Goal: Task Accomplishment & Management: Manage account settings

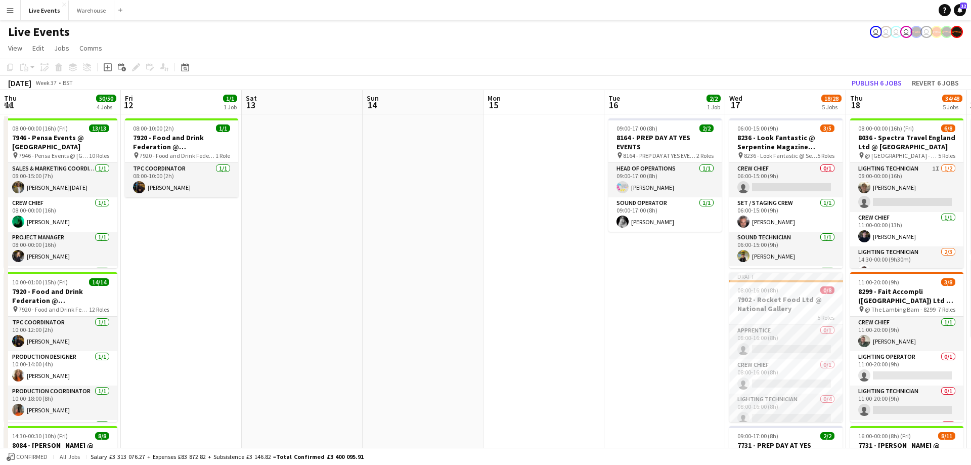
scroll to position [0, 443]
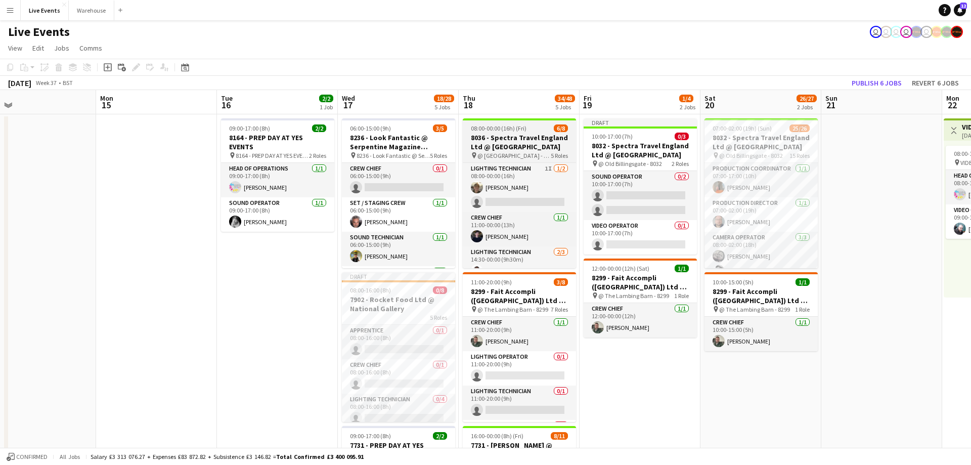
drag, startPoint x: 455, startPoint y: 104, endPoint x: 549, endPoint y: 150, distance: 104.5
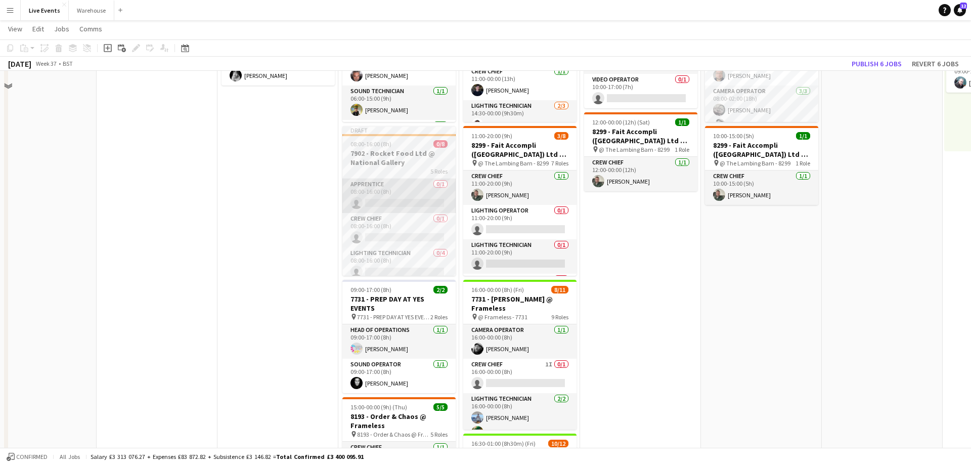
scroll to position [0, 0]
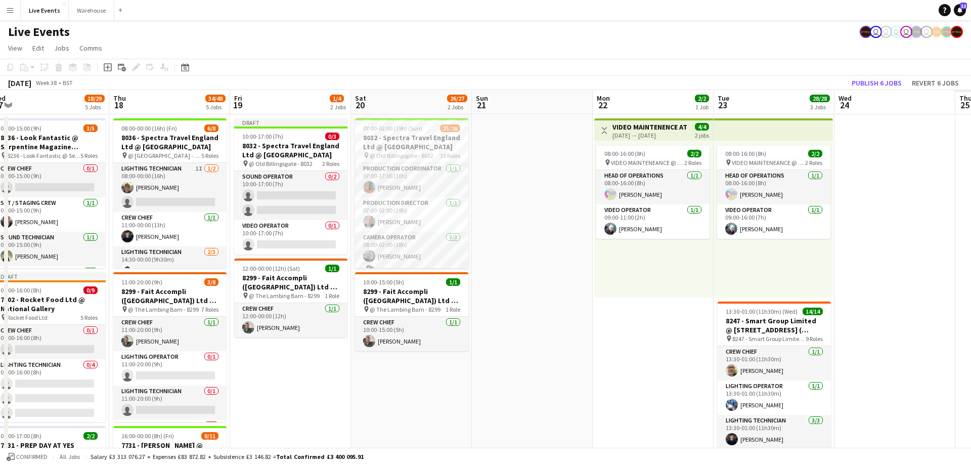
drag, startPoint x: 749, startPoint y: 97, endPoint x: 610, endPoint y: 91, distance: 139.2
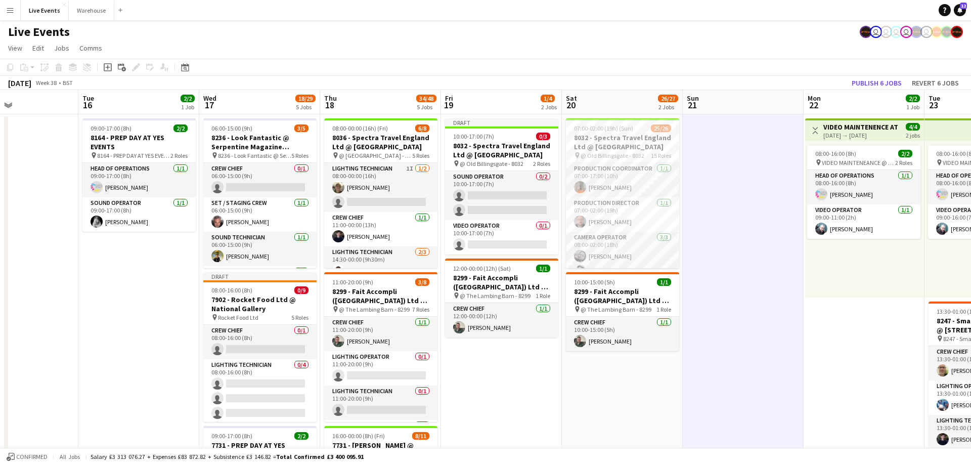
click at [726, 101] on app-board-header-date "Sun 21" at bounding box center [743, 102] width 121 height 24
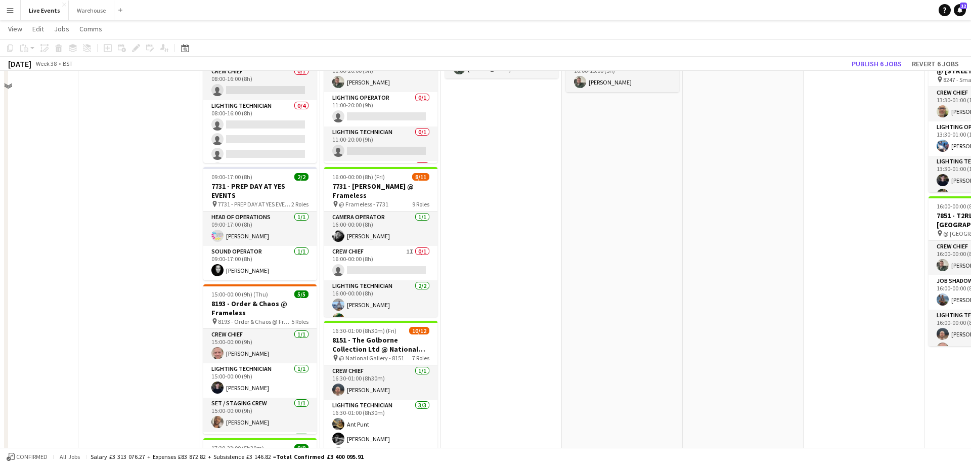
scroll to position [0, 0]
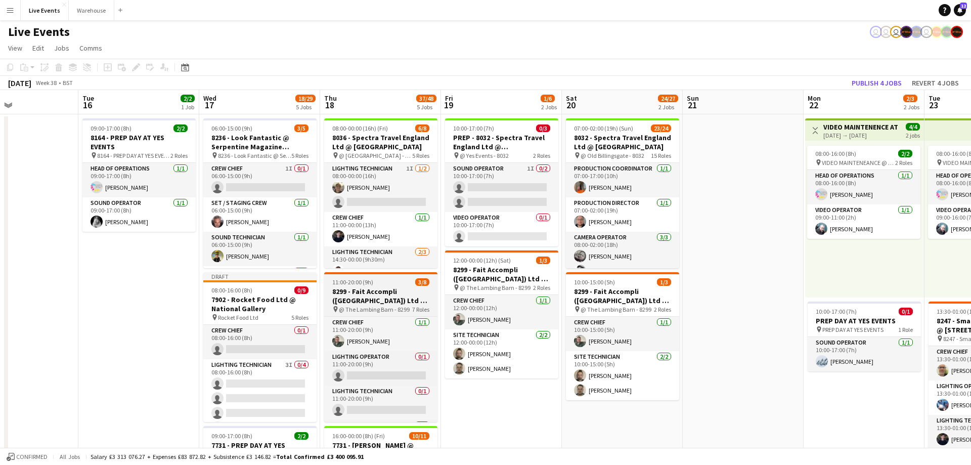
click at [382, 299] on h3 "8299 - Fait Accompli ([GEOGRAPHIC_DATA]) Ltd @ [GEOGRAPHIC_DATA]" at bounding box center [380, 296] width 113 height 18
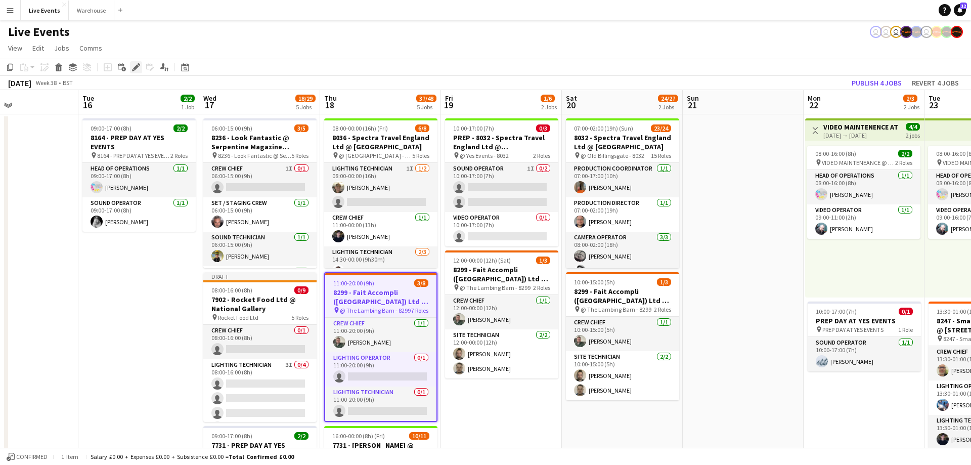
click at [139, 66] on icon "Edit" at bounding box center [136, 67] width 8 height 8
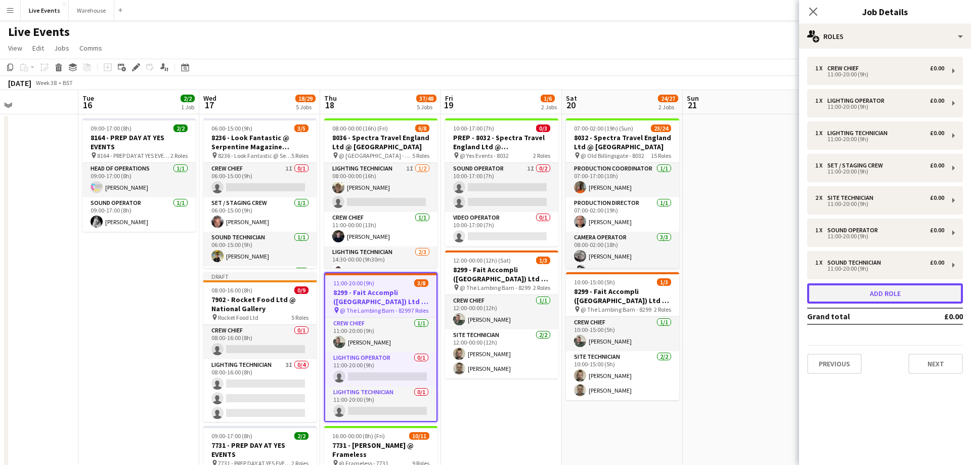
click at [877, 296] on button "Add role" at bounding box center [885, 293] width 156 height 20
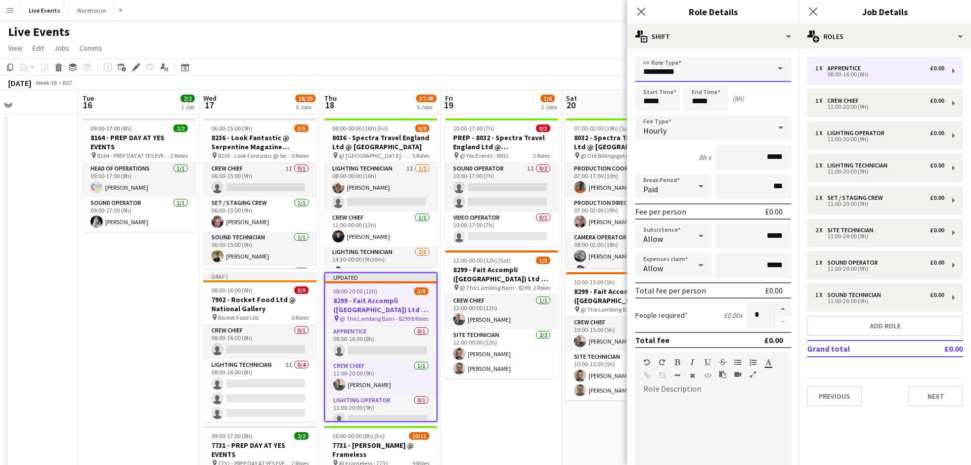
click at [679, 62] on input "**********" at bounding box center [713, 69] width 156 height 25
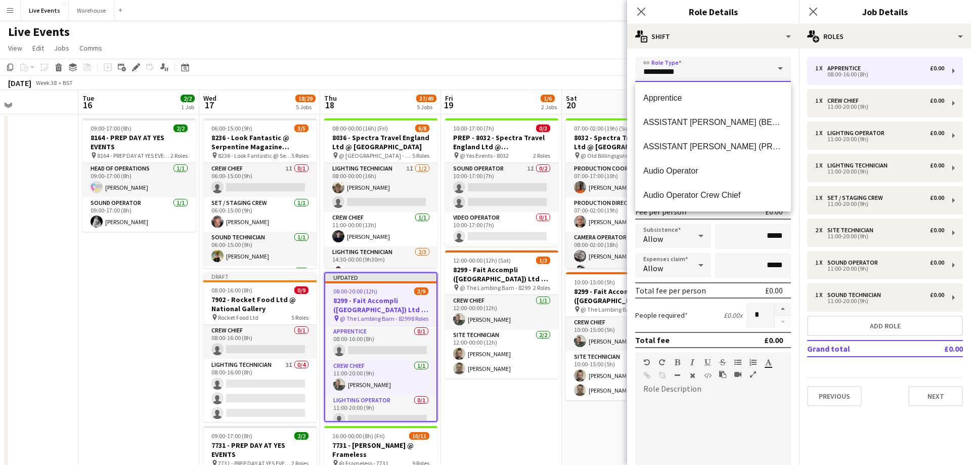
drag, startPoint x: 684, startPoint y: 73, endPoint x: 621, endPoint y: 73, distance: 62.7
click at [635, 73] on input "**********" at bounding box center [713, 69] width 156 height 25
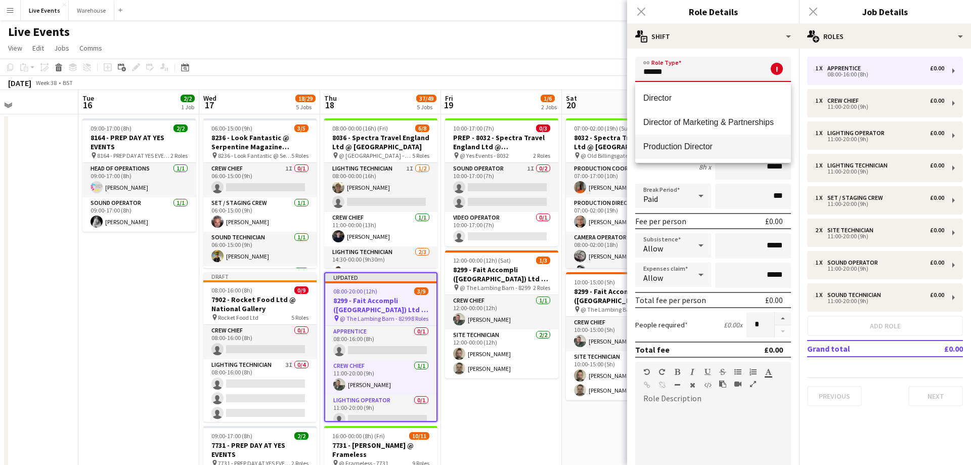
click at [672, 148] on span "Production Director" at bounding box center [713, 147] width 140 height 10
type input "**********"
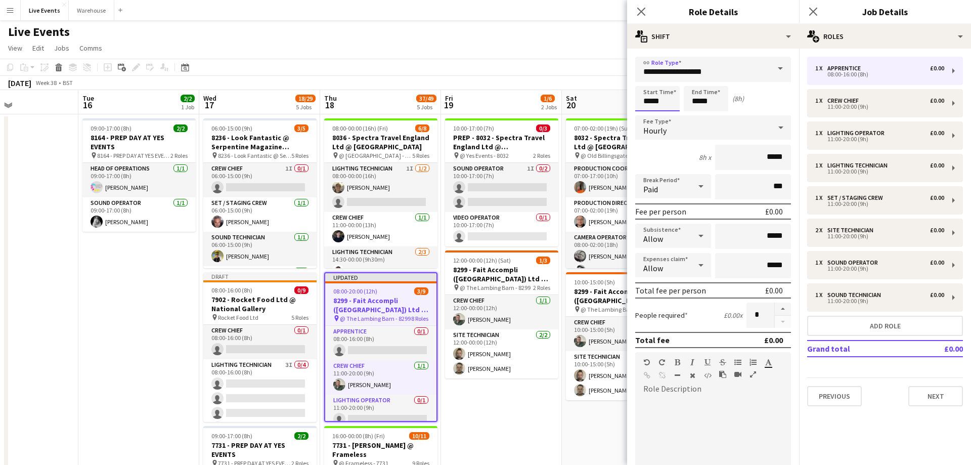
click at [673, 105] on input "*****" at bounding box center [657, 98] width 45 height 25
drag, startPoint x: 627, startPoint y: 100, endPoint x: 616, endPoint y: 100, distance: 11.1
click at [627, 100] on app-edit-job-role-form "**********" at bounding box center [713, 345] width 172 height 577
type input "*****"
click at [712, 104] on input "*****" at bounding box center [706, 98] width 45 height 25
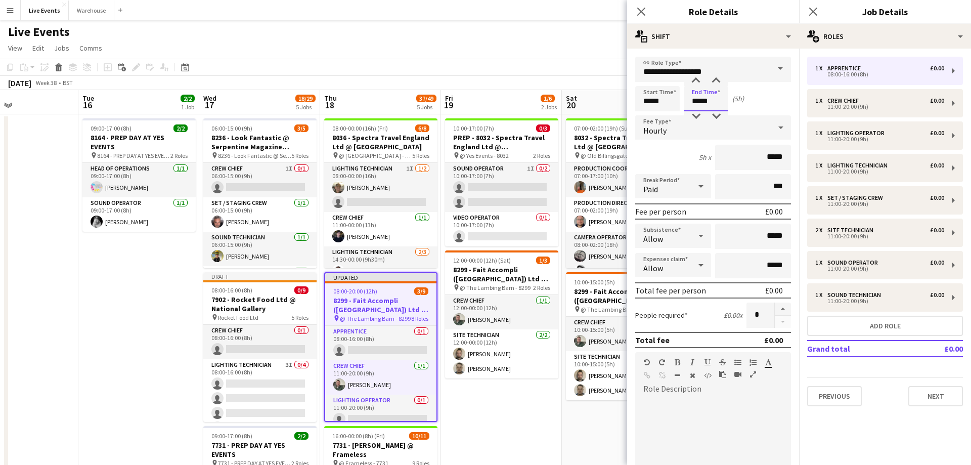
drag, startPoint x: 665, startPoint y: 98, endPoint x: 658, endPoint y: 97, distance: 7.1
click at [684, 97] on input "*****" at bounding box center [706, 98] width 45 height 25
click at [713, 98] on input "*****" at bounding box center [706, 98] width 45 height 25
drag, startPoint x: 713, startPoint y: 99, endPoint x: 695, endPoint y: 102, distance: 18.5
click at [695, 102] on input "*****" at bounding box center [706, 98] width 45 height 25
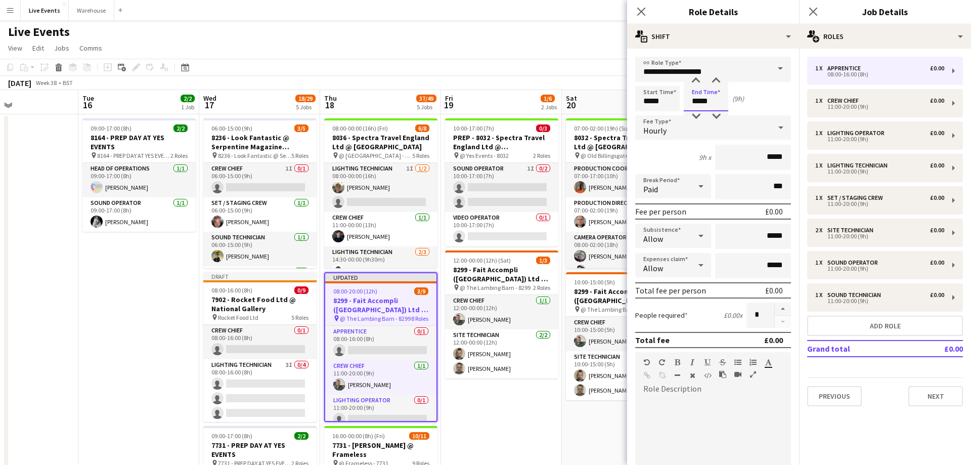
type input "*****"
click at [699, 126] on div "Hourly" at bounding box center [703, 127] width 136 height 24
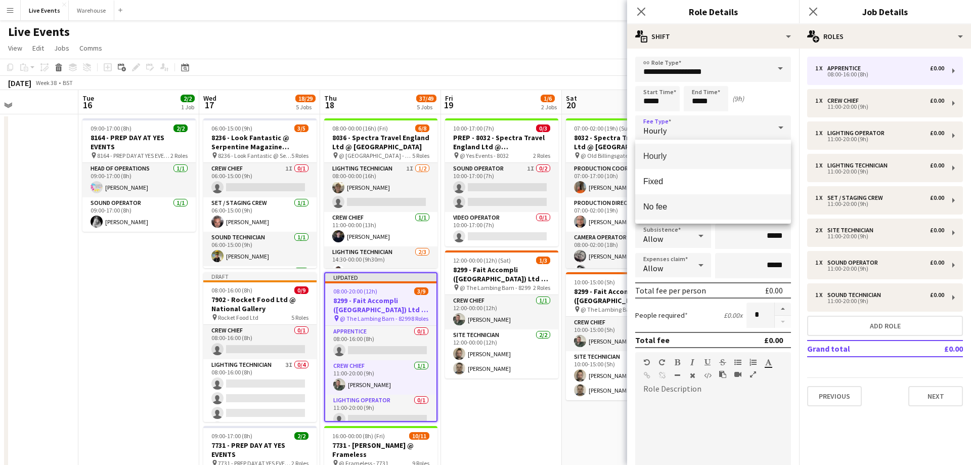
click at [672, 200] on mat-option "No fee" at bounding box center [713, 206] width 156 height 25
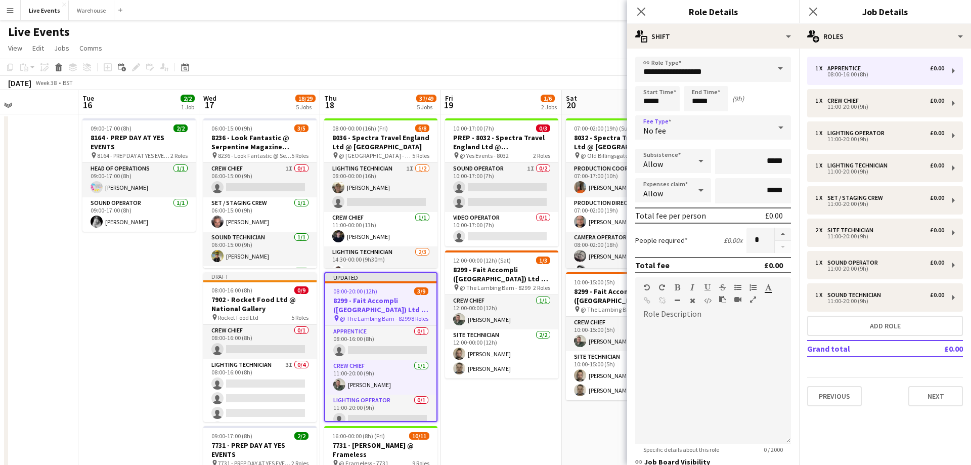
scroll to position [94, 0]
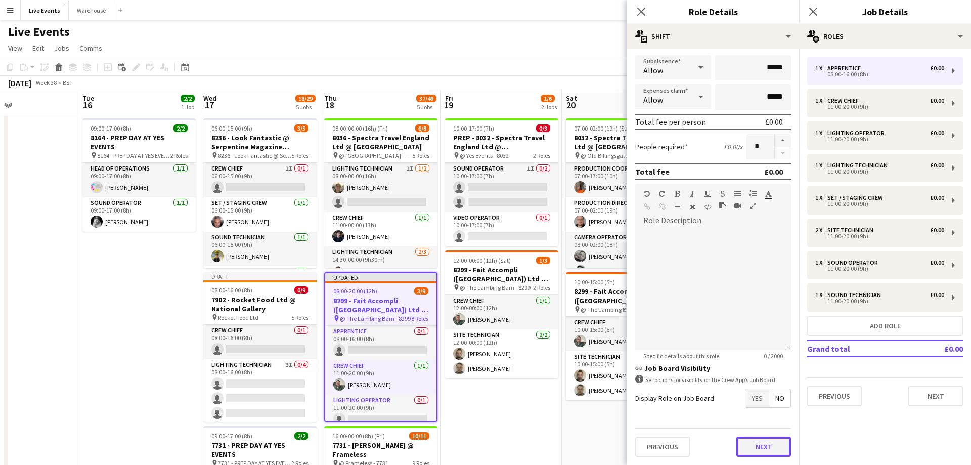
click at [772, 442] on button "Next" at bounding box center [763, 446] width 55 height 20
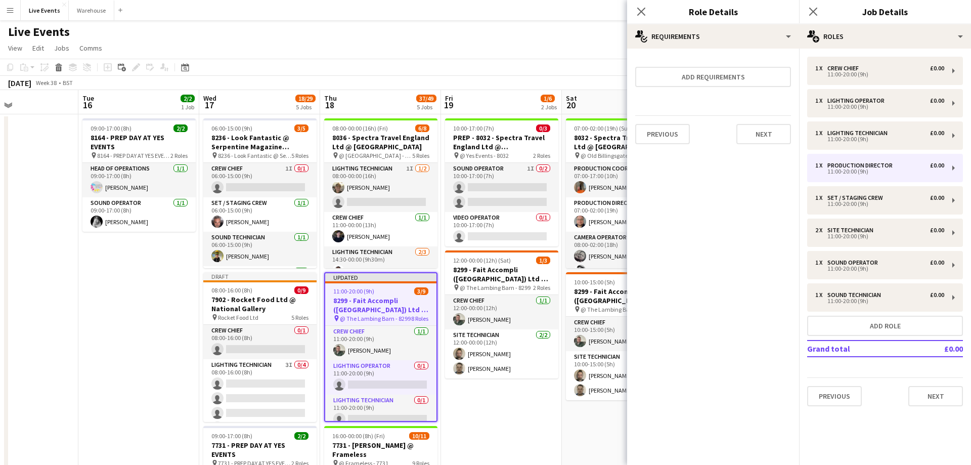
scroll to position [0, 0]
click at [641, 13] on icon at bounding box center [641, 12] width 10 height 10
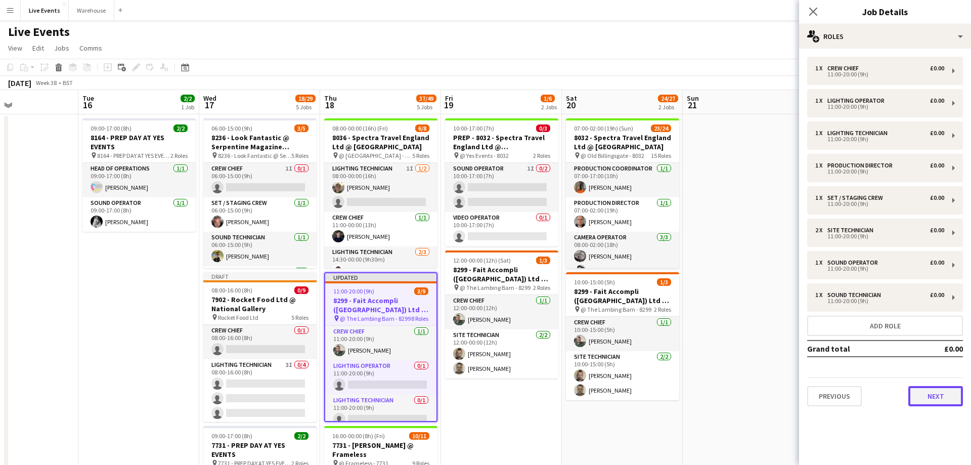
click at [917, 392] on button "Next" at bounding box center [935, 396] width 55 height 20
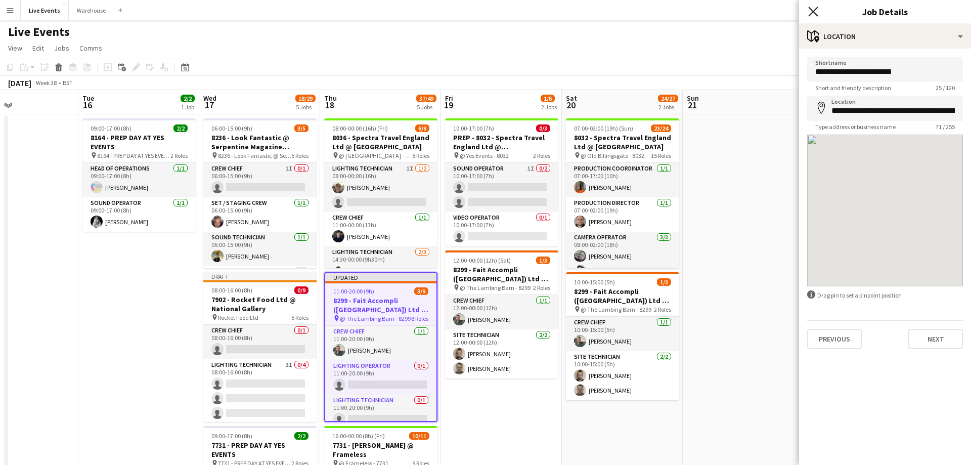
click at [813, 9] on icon "Close pop-in" at bounding box center [813, 12] width 10 height 10
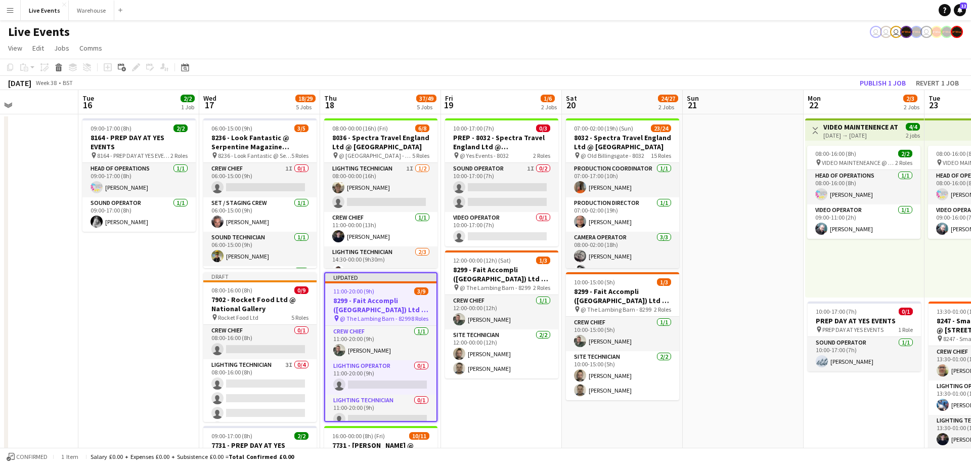
click at [389, 314] on h3 "8299 - Fait Accompli ([GEOGRAPHIC_DATA]) Ltd @ [GEOGRAPHIC_DATA]" at bounding box center [380, 305] width 111 height 18
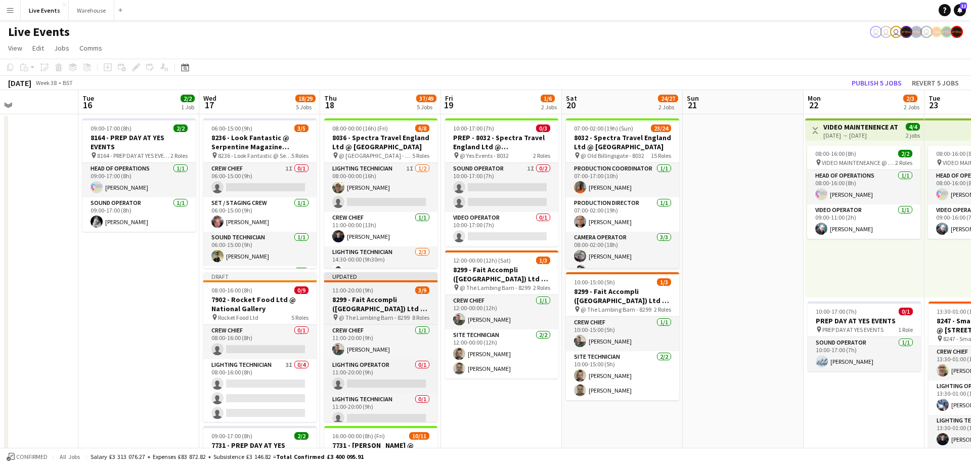
click at [387, 311] on h3 "8299 - Fait Accompli ([GEOGRAPHIC_DATA]) Ltd @ [GEOGRAPHIC_DATA]" at bounding box center [380, 304] width 113 height 18
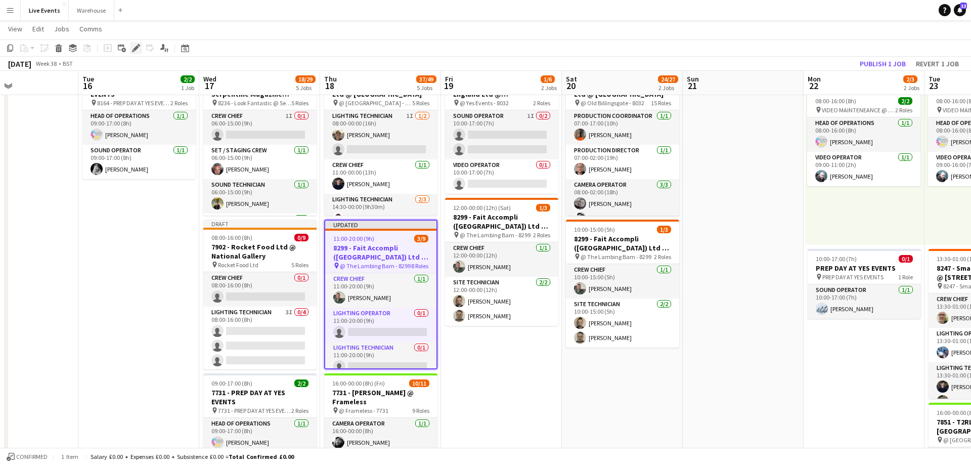
click at [136, 48] on icon at bounding box center [136, 49] width 6 height 6
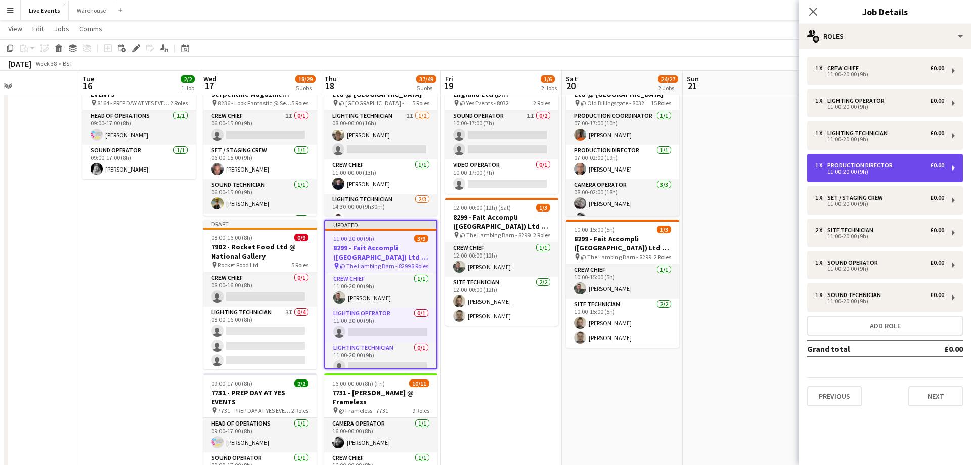
click at [882, 173] on div "11:00-20:00 (9h)" at bounding box center [879, 171] width 129 height 5
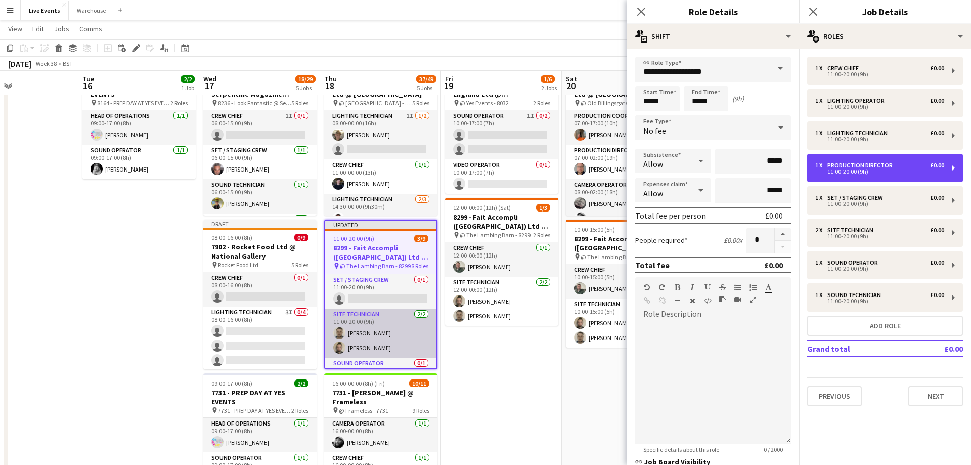
scroll to position [91, 0]
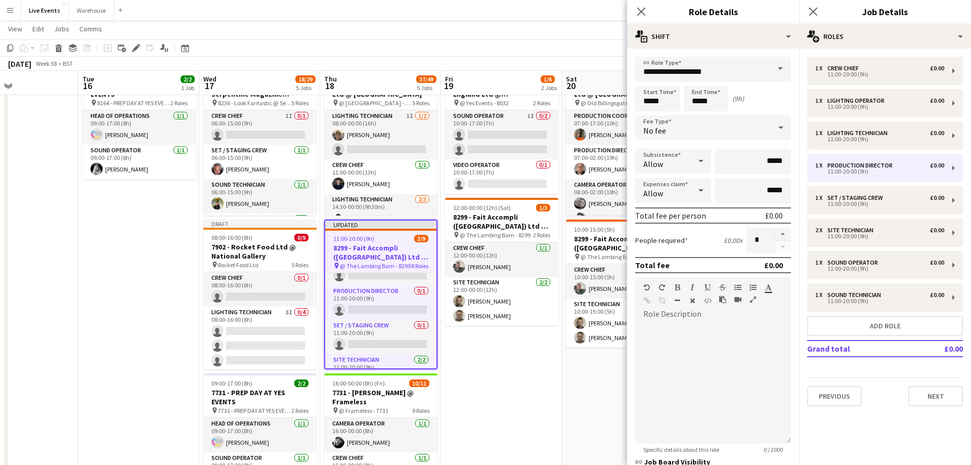
click at [638, 11] on icon "Close pop-in" at bounding box center [641, 12] width 8 height 8
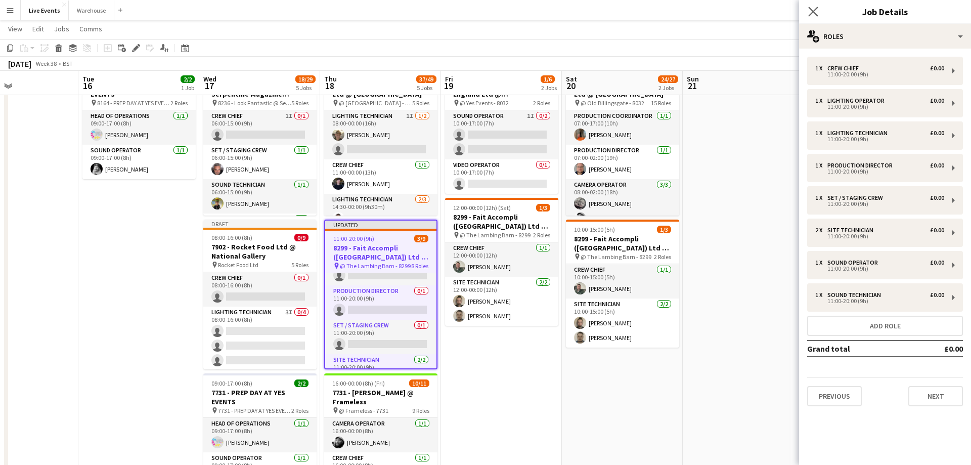
click at [808, 11] on app-icon "Close pop-in" at bounding box center [813, 12] width 15 height 15
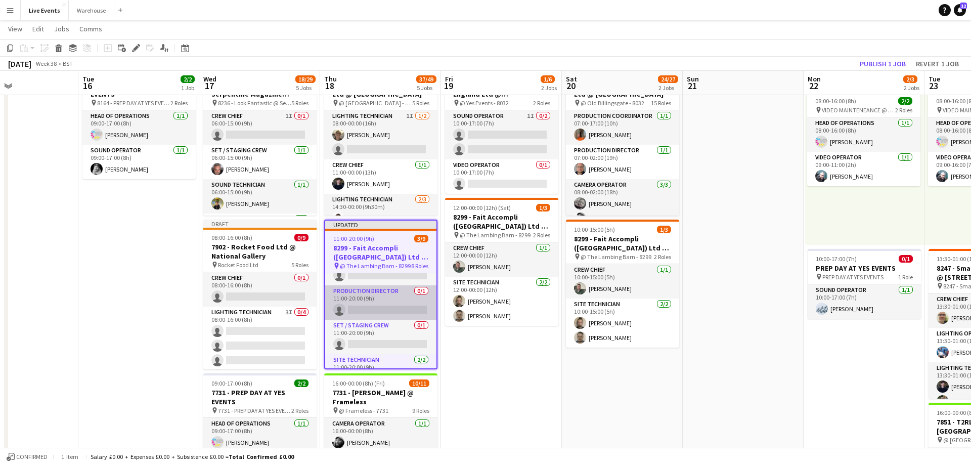
click at [377, 312] on app-card-role "Production Director 0/1 11:00-20:00 (9h) single-neutral-actions" at bounding box center [380, 302] width 111 height 34
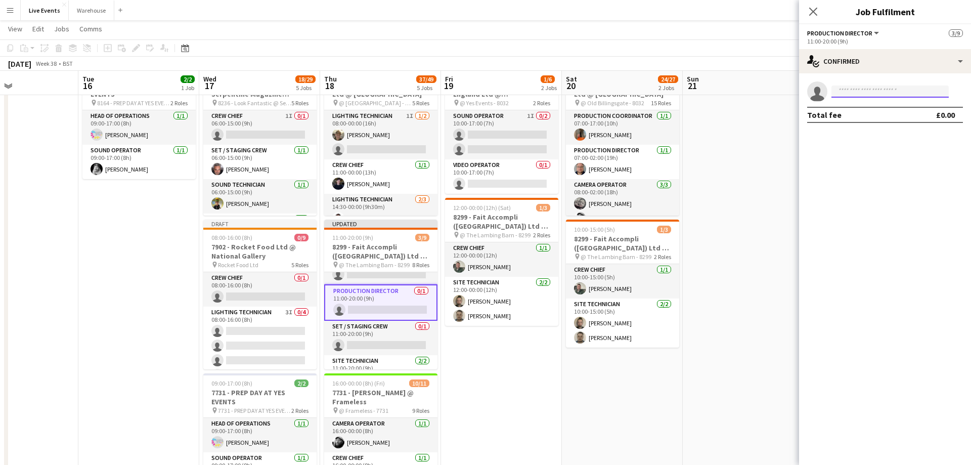
click at [872, 89] on input at bounding box center [890, 91] width 117 height 12
type input "***"
click at [876, 112] on span "[PERSON_NAME][EMAIL_ADDRESS][PERSON_NAME][DOMAIN_NAME]" at bounding box center [890, 114] width 101 height 8
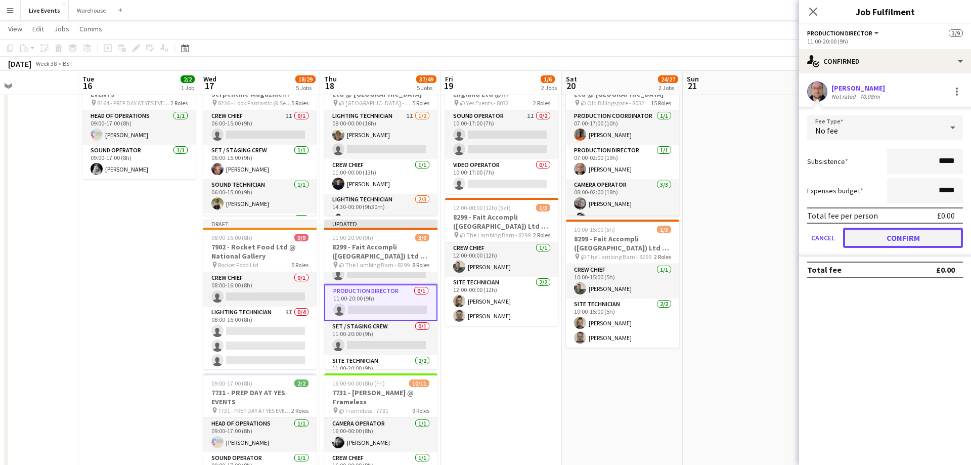
click at [879, 234] on button "Confirm" at bounding box center [903, 238] width 120 height 20
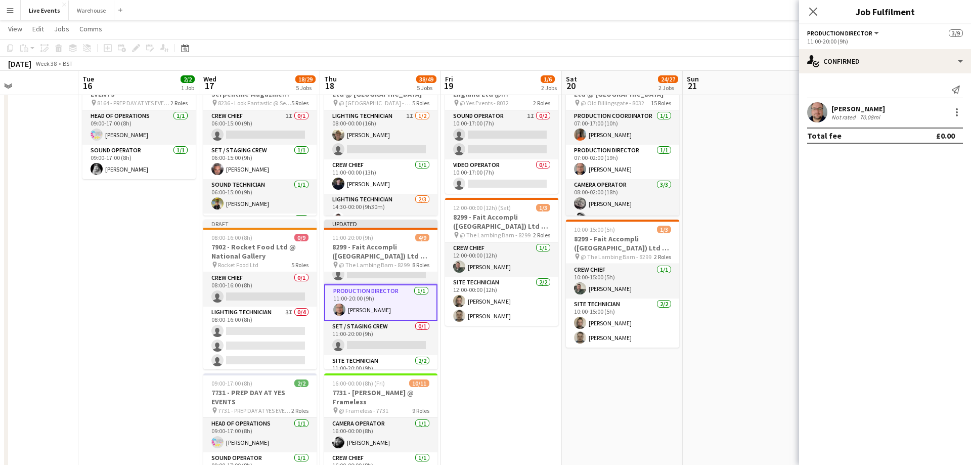
click at [817, 14] on icon "Close pop-in" at bounding box center [813, 12] width 8 height 8
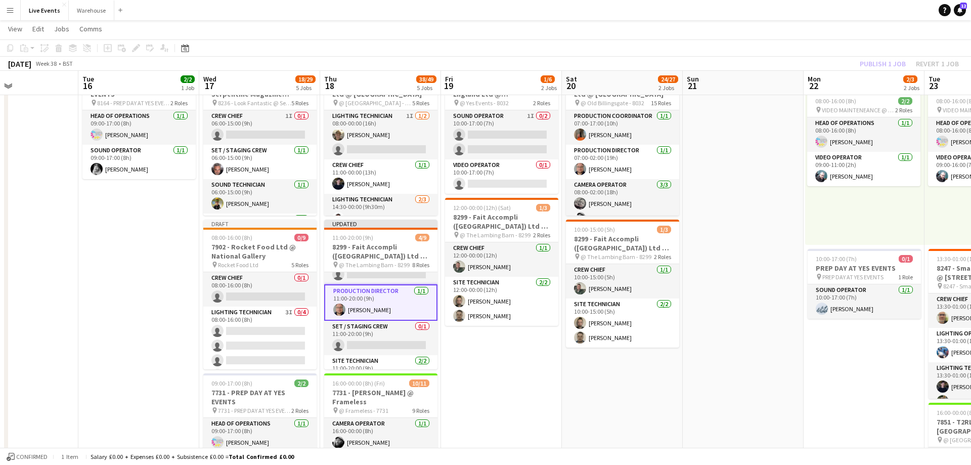
click at [535, 361] on app-date-cell "10:00-17:00 (7h) 0/3 PREP - 8032 - Spectra Travel England Ltd @ [GEOGRAPHIC_DAT…" at bounding box center [501, 456] width 121 height 789
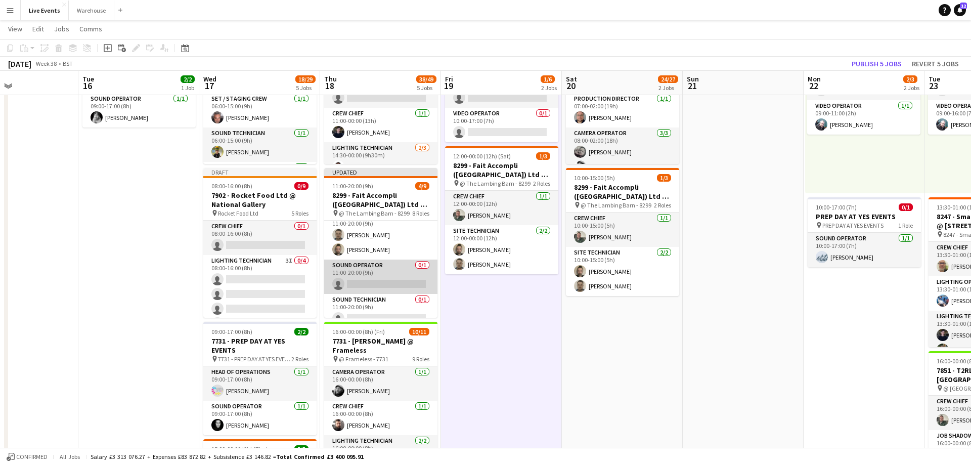
scroll to position [137, 0]
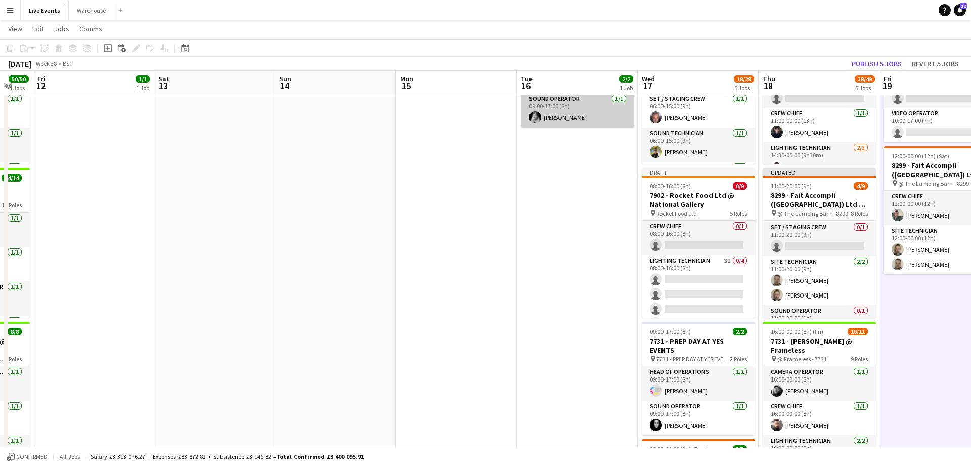
drag, startPoint x: 154, startPoint y: 87, endPoint x: 567, endPoint y: 117, distance: 414.8
click at [597, 116] on app-calendar-viewport "Wed 10 6/6 2 Jobs Thu 11 50/50 4 Jobs Fri 12 1/1 1 Job Sat 13 Sun 14 Mon 15 Tue…" at bounding box center [485, 367] width 971 height 863
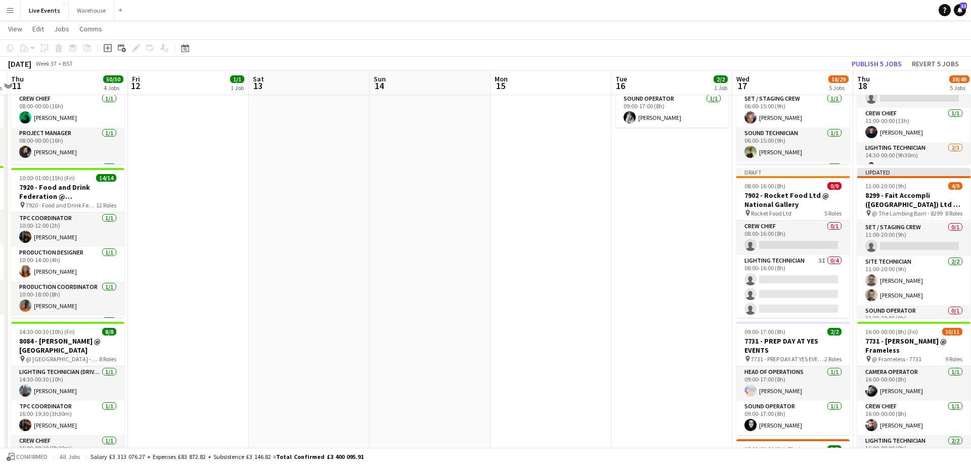
scroll to position [0, 241]
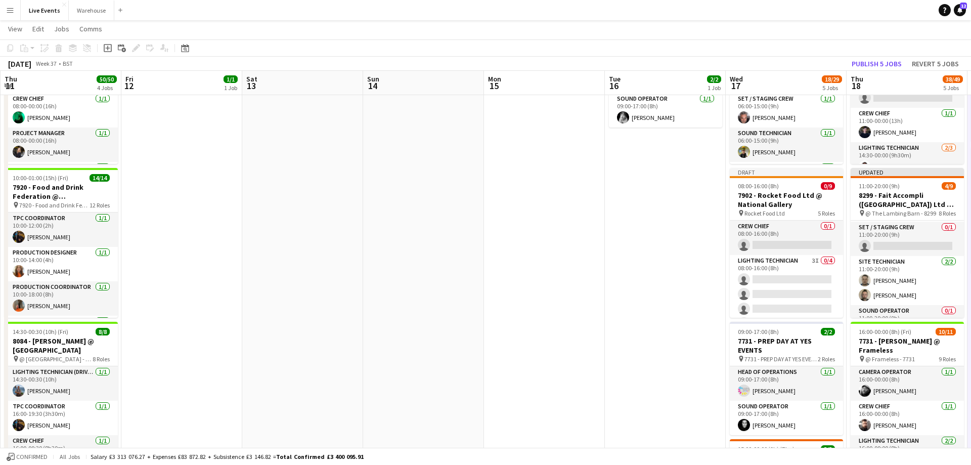
drag, startPoint x: 239, startPoint y: 90, endPoint x: 431, endPoint y: 95, distance: 192.3
click at [431, 95] on app-calendar-viewport "Tue 9 Wed 10 6/6 2 Jobs Thu 11 50/50 4 Jobs Fri 12 1/1 1 Job Sat 13 Sun 14 Mon …" at bounding box center [485, 367] width 971 height 863
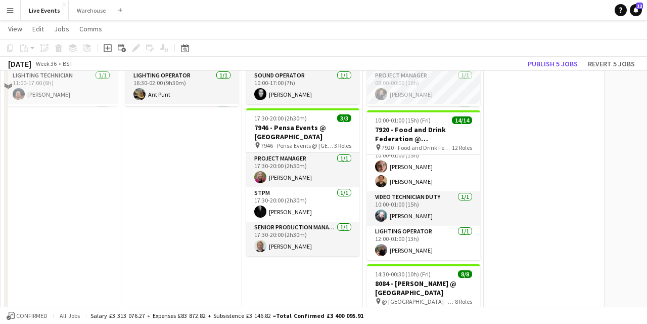
scroll to position [0, 0]
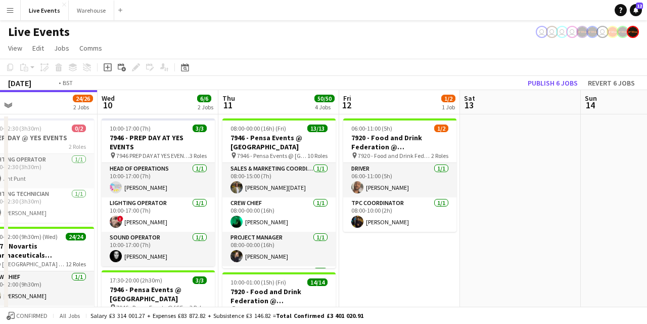
drag, startPoint x: 205, startPoint y: 117, endPoint x: 194, endPoint y: 116, distance: 11.1
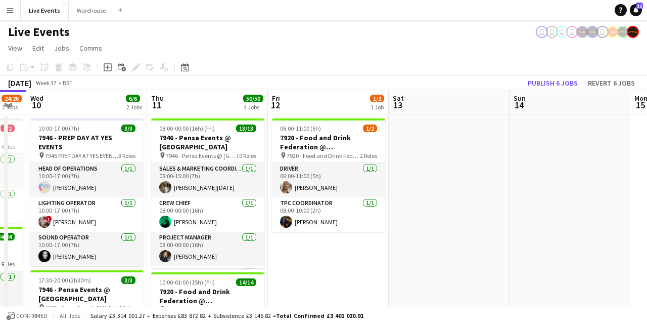
drag, startPoint x: 270, startPoint y: 127, endPoint x: 224, endPoint y: 128, distance: 45.5
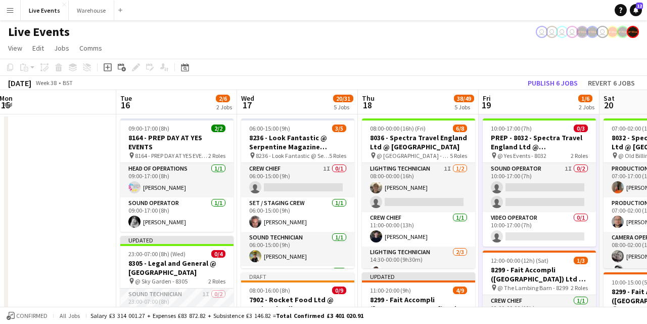
scroll to position [0, 389]
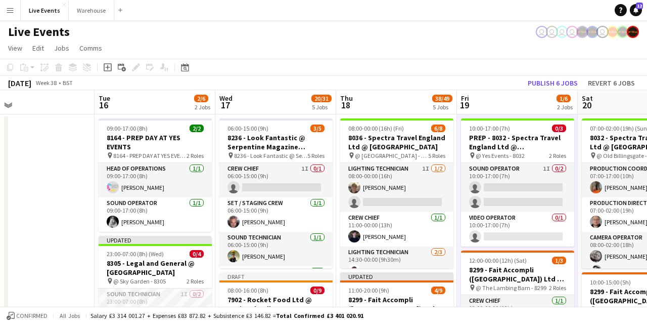
drag, startPoint x: 595, startPoint y: 102, endPoint x: 276, endPoint y: 99, distance: 319.7
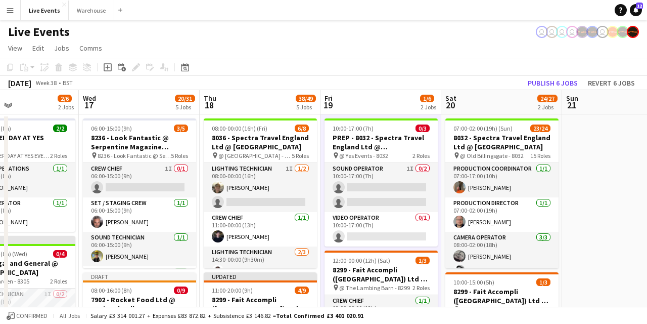
drag, startPoint x: 394, startPoint y: 103, endPoint x: 259, endPoint y: 95, distance: 135.3
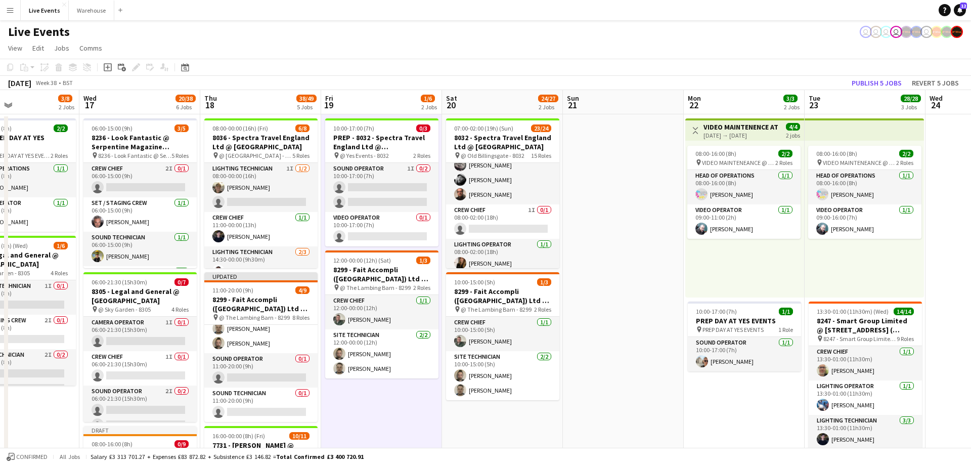
scroll to position [0, 0]
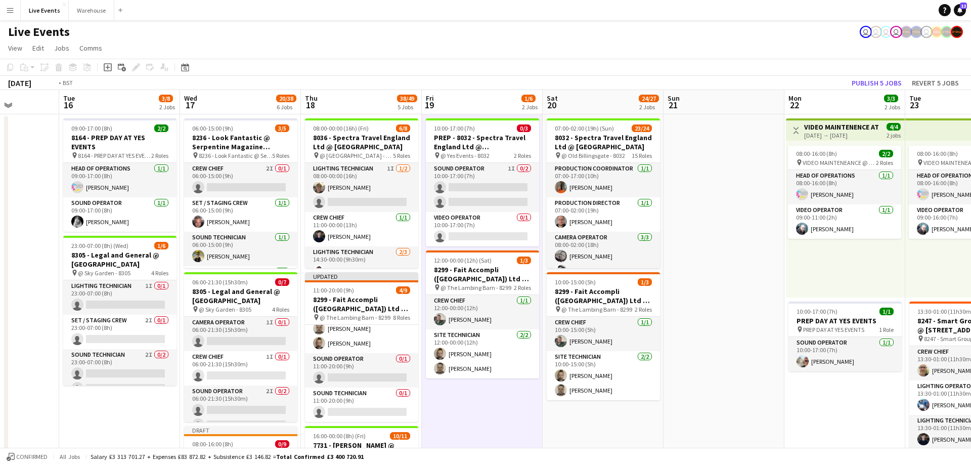
drag, startPoint x: 329, startPoint y: 110, endPoint x: 757, endPoint y: 118, distance: 428.5
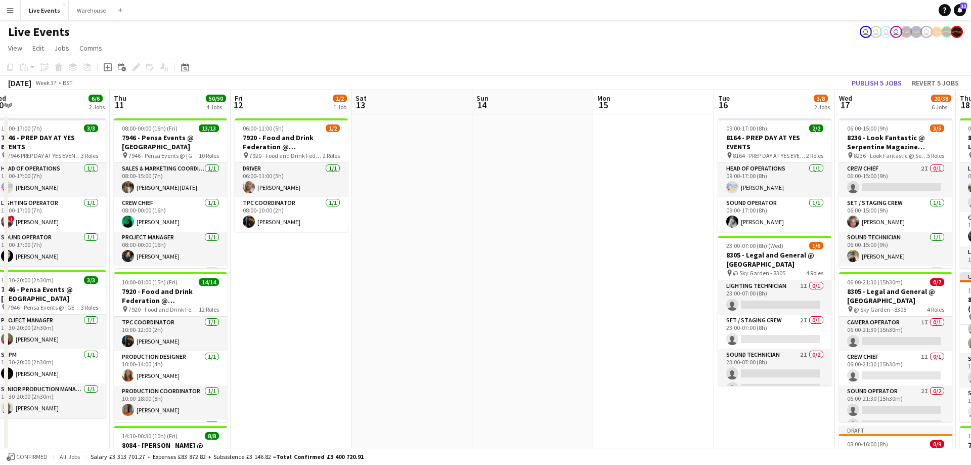
drag, startPoint x: 600, startPoint y: 122, endPoint x: 658, endPoint y: 129, distance: 57.5
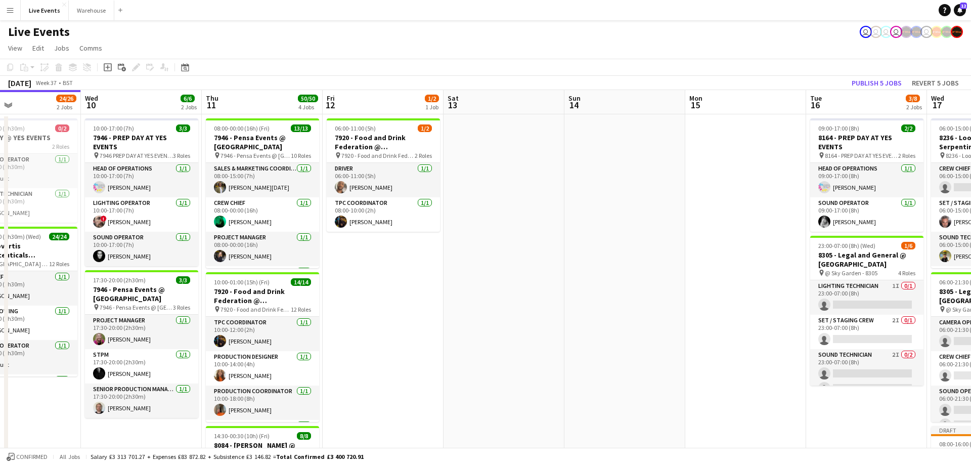
drag, startPoint x: 425, startPoint y: 104, endPoint x: 530, endPoint y: 111, distance: 104.9
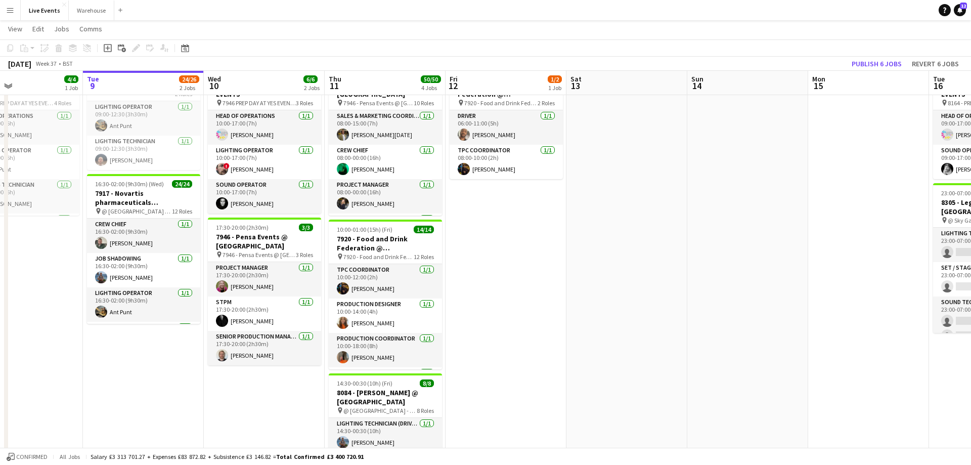
drag, startPoint x: 654, startPoint y: 94, endPoint x: 232, endPoint y: 104, distance: 421.9
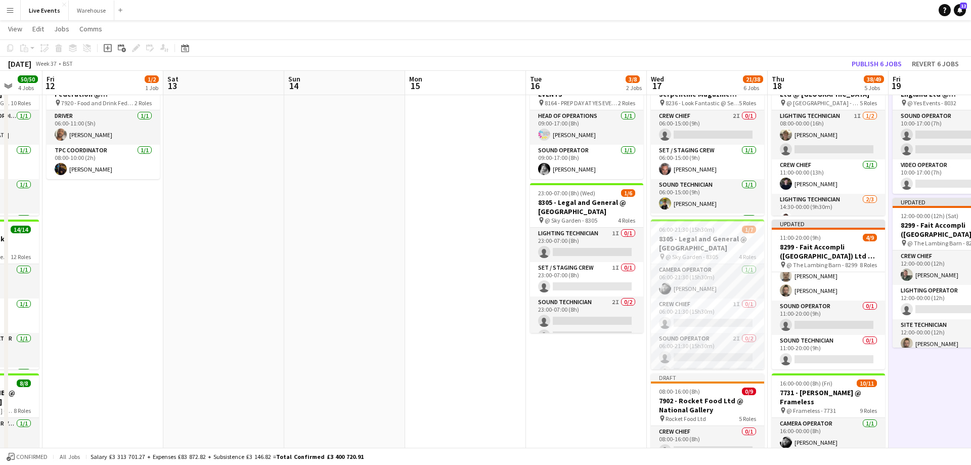
drag, startPoint x: 706, startPoint y: 94, endPoint x: 357, endPoint y: 84, distance: 349.1
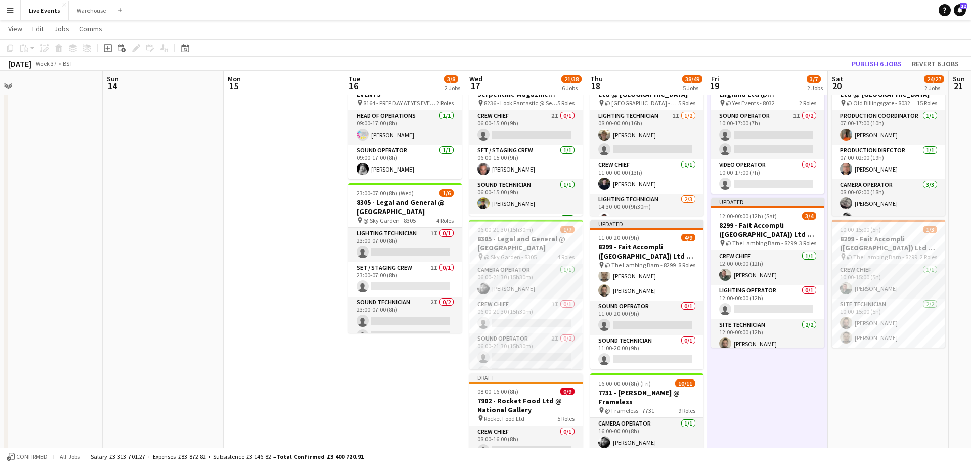
drag, startPoint x: 468, startPoint y: 88, endPoint x: 645, endPoint y: 113, distance: 178.8
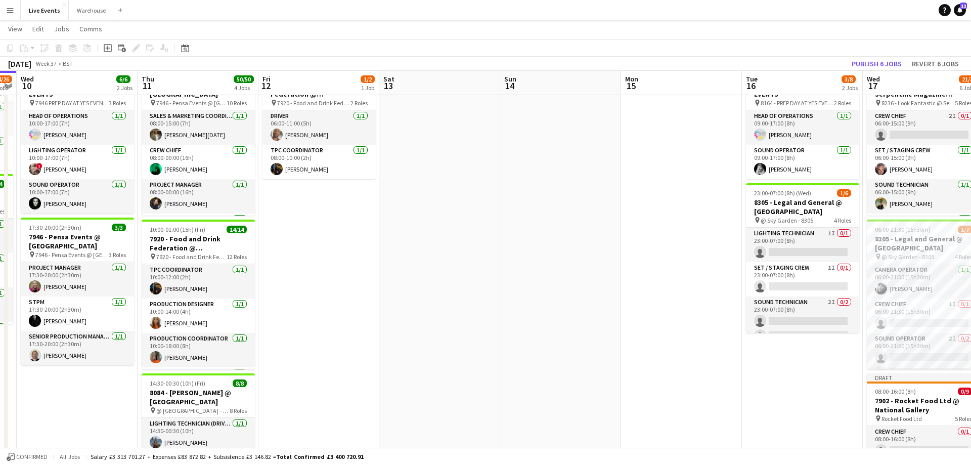
drag, startPoint x: 248, startPoint y: 88, endPoint x: 608, endPoint y: 106, distance: 360.6
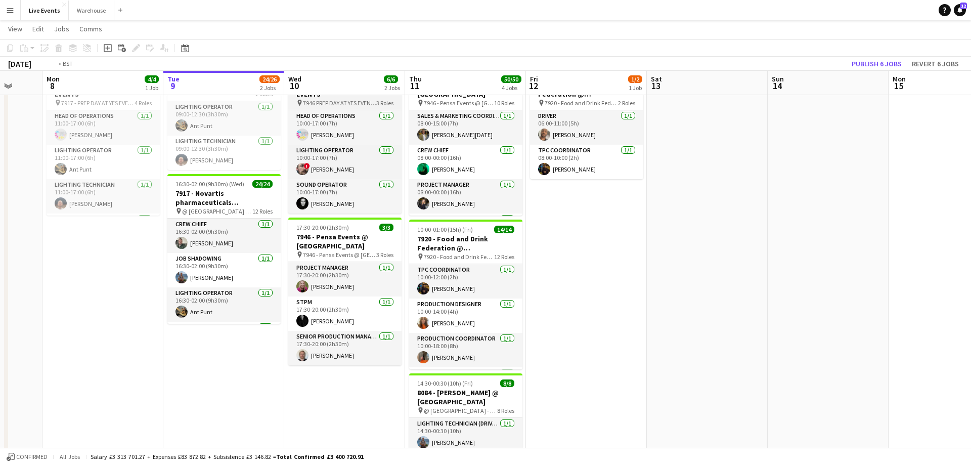
drag, startPoint x: 292, startPoint y: 75, endPoint x: 425, endPoint y: 103, distance: 135.8
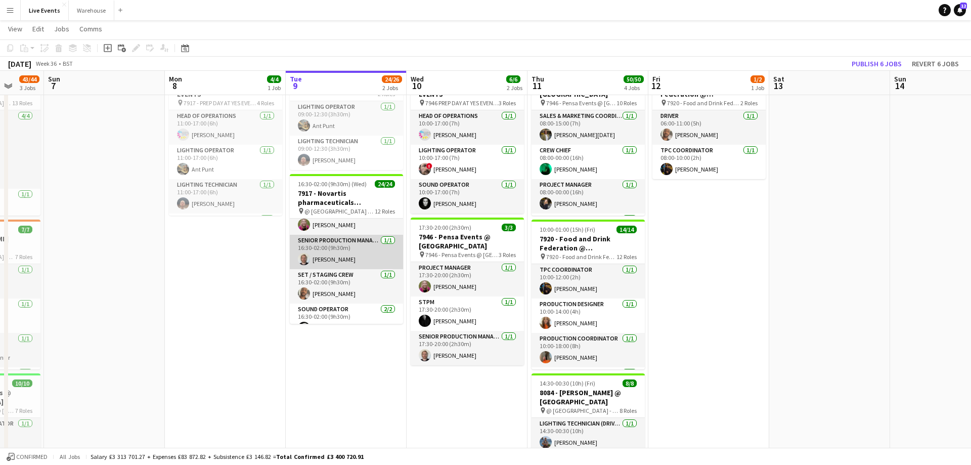
scroll to position [228, 0]
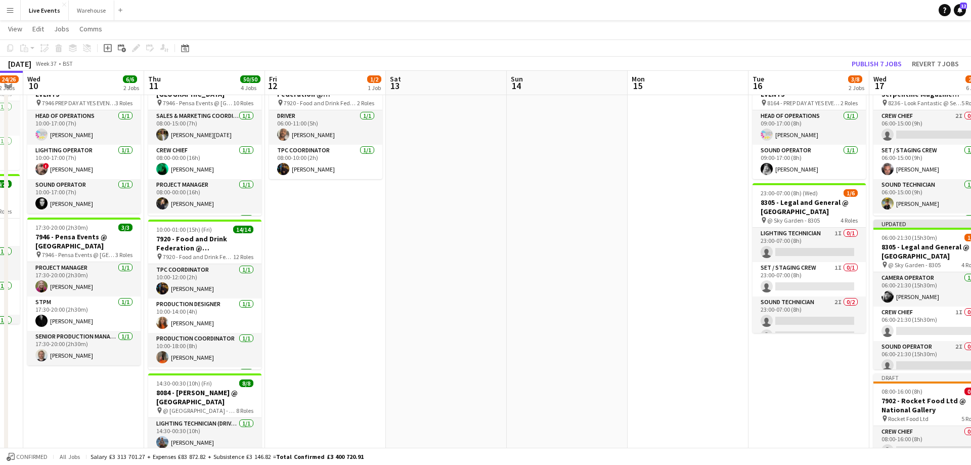
drag, startPoint x: 821, startPoint y: 88, endPoint x: 352, endPoint y: 130, distance: 470.7
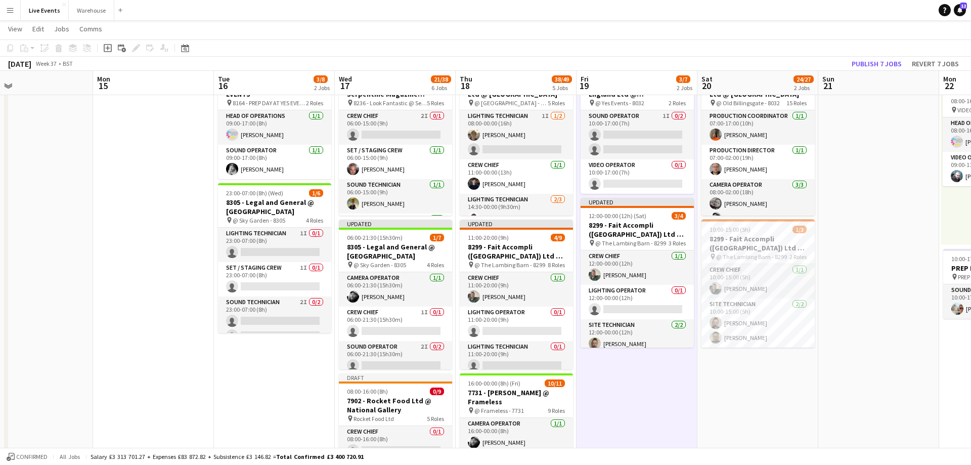
drag, startPoint x: 833, startPoint y: 92, endPoint x: 361, endPoint y: 74, distance: 472.7
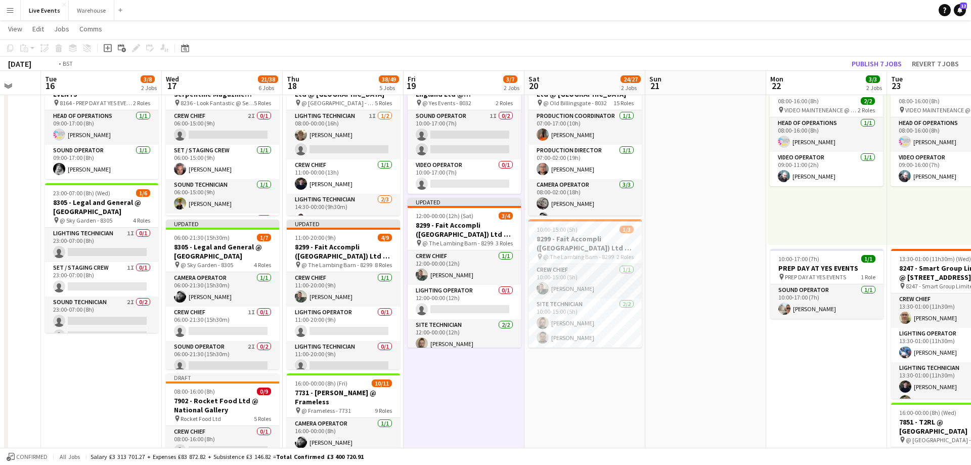
drag, startPoint x: 616, startPoint y: 88, endPoint x: 371, endPoint y: 85, distance: 244.8
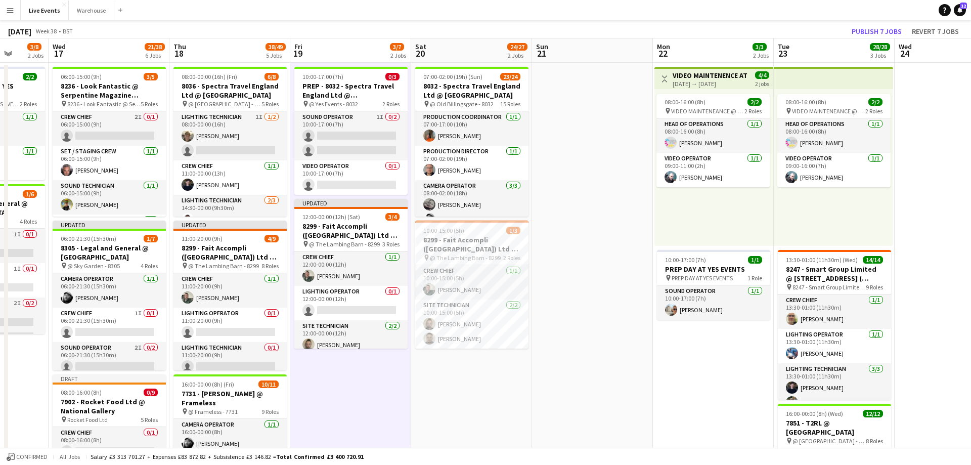
scroll to position [0, 0]
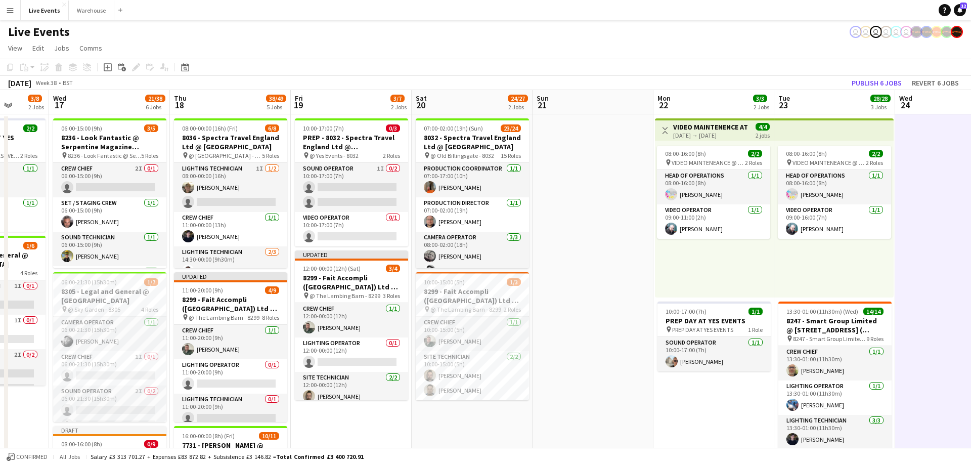
scroll to position [0, 314]
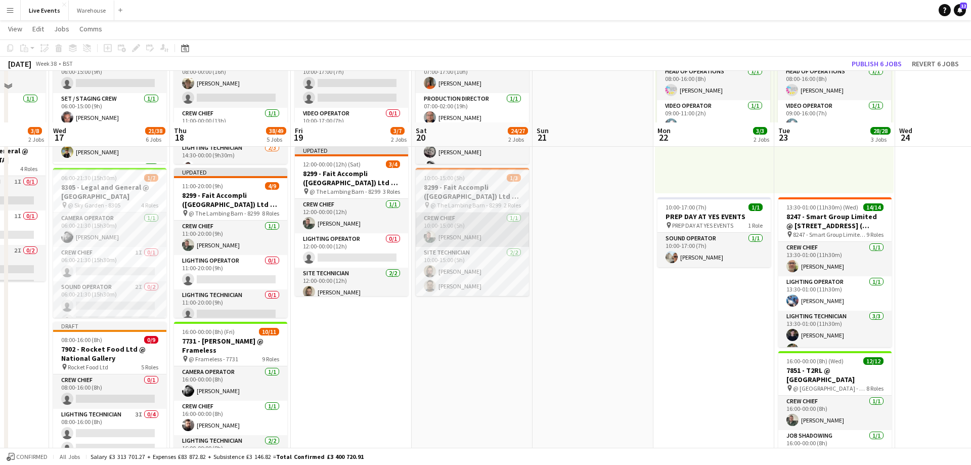
scroll to position [0, 0]
